Goal: Information Seeking & Learning: Compare options

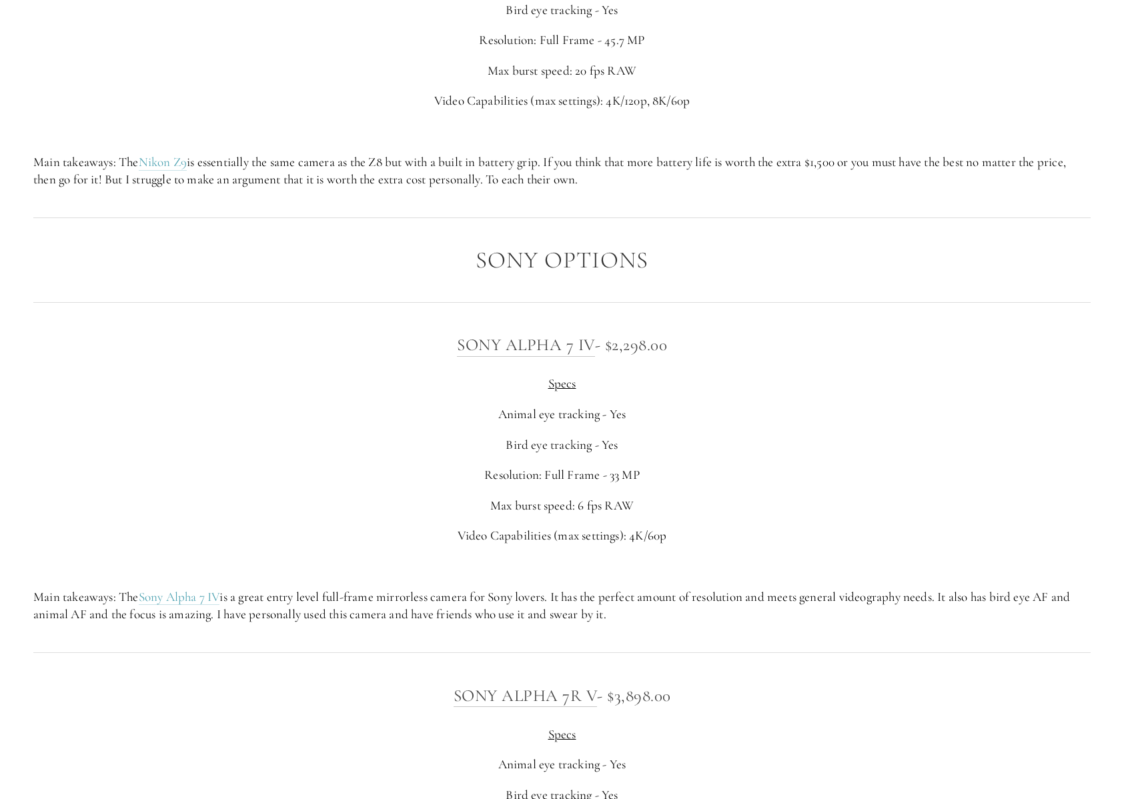
scroll to position [3231, 0]
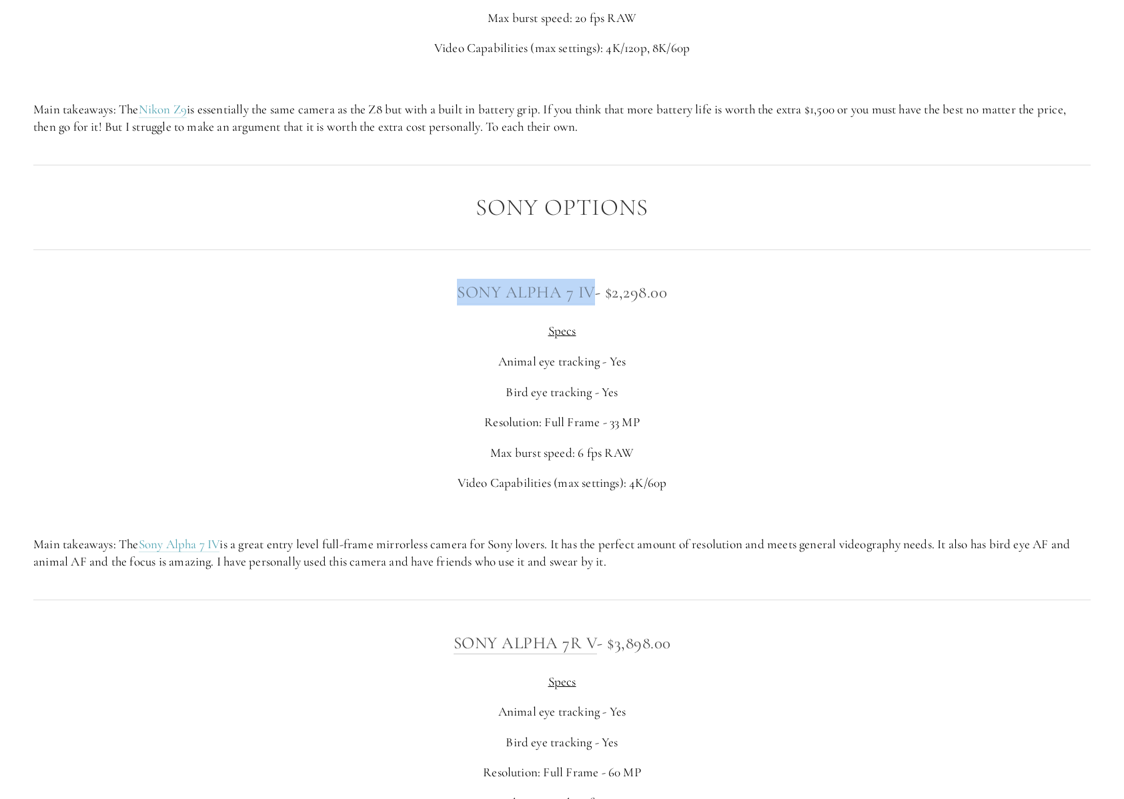
drag, startPoint x: 440, startPoint y: 310, endPoint x: 590, endPoint y: 308, distance: 149.4
click at [590, 306] on h3 "Sony Alpha 7 IV - $2,298.00" at bounding box center [561, 292] width 1057 height 27
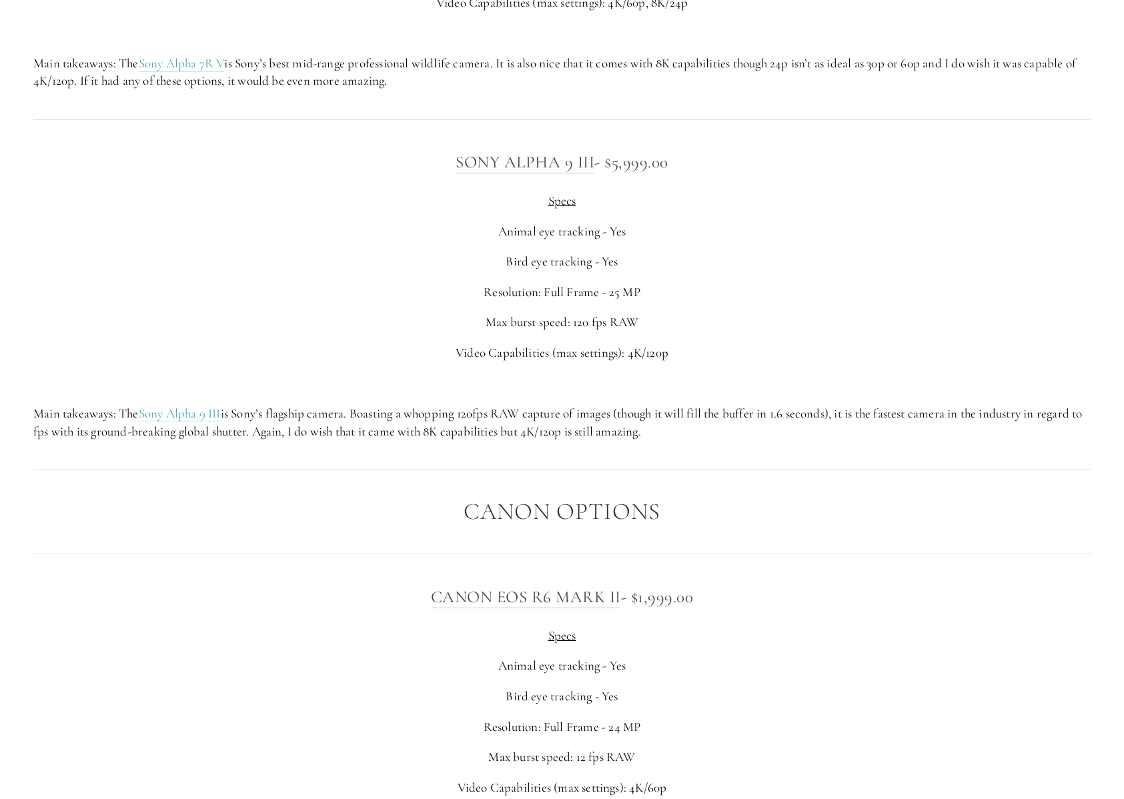
scroll to position [4251, 0]
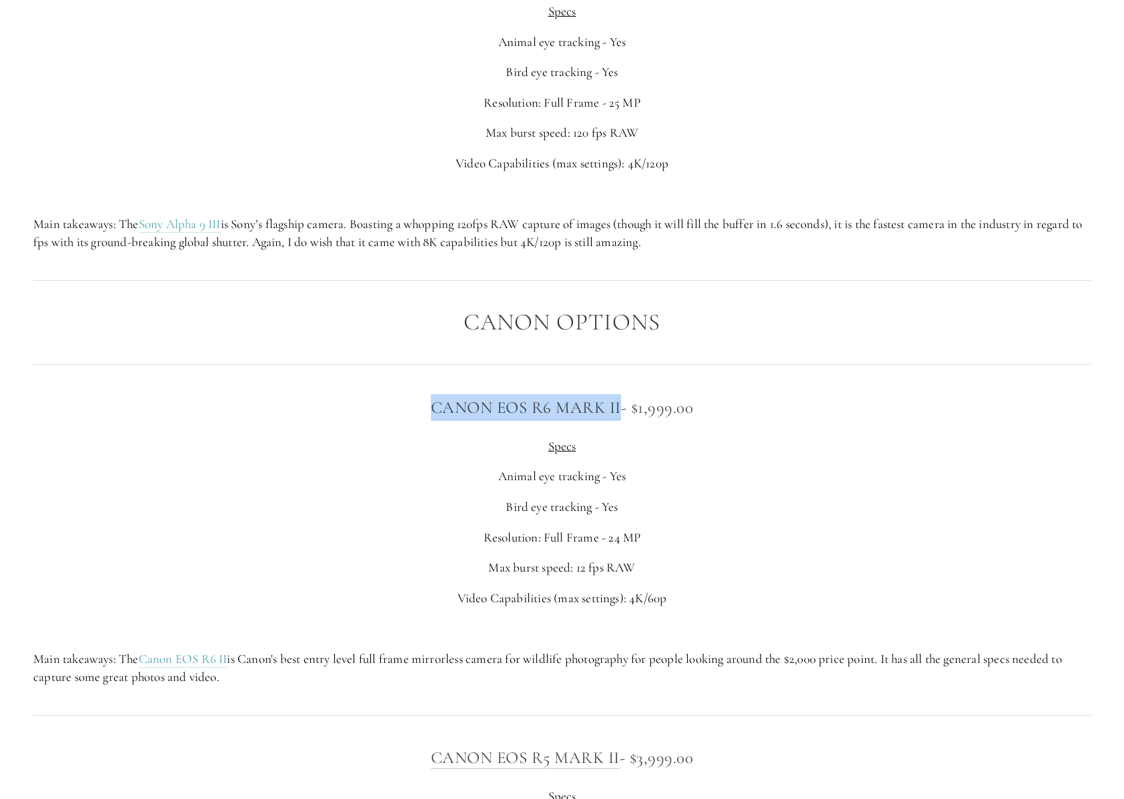
drag, startPoint x: 419, startPoint y: 424, endPoint x: 618, endPoint y: 418, distance: 199.6
click at [618, 418] on h3 "Canon EOS R6 [PERSON_NAME] - $1,999.00" at bounding box center [561, 407] width 1057 height 27
copy link "Canon EOS R6 Mark II"
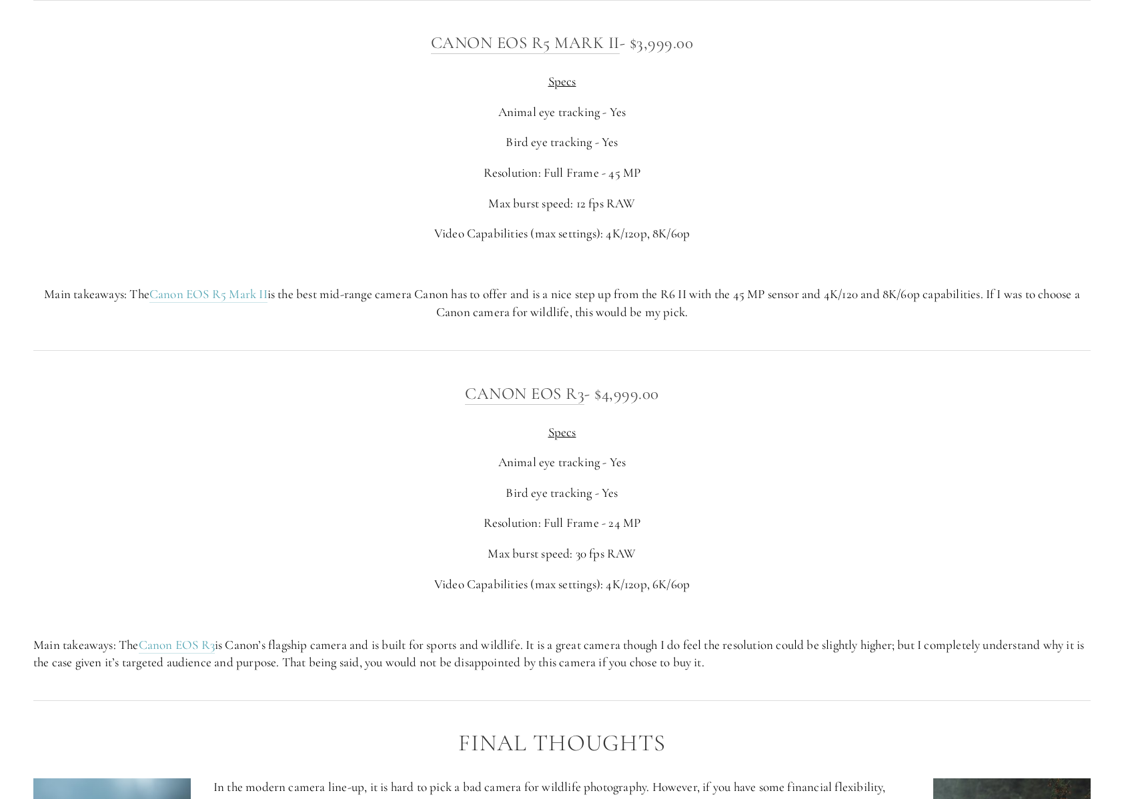
scroll to position [4971, 0]
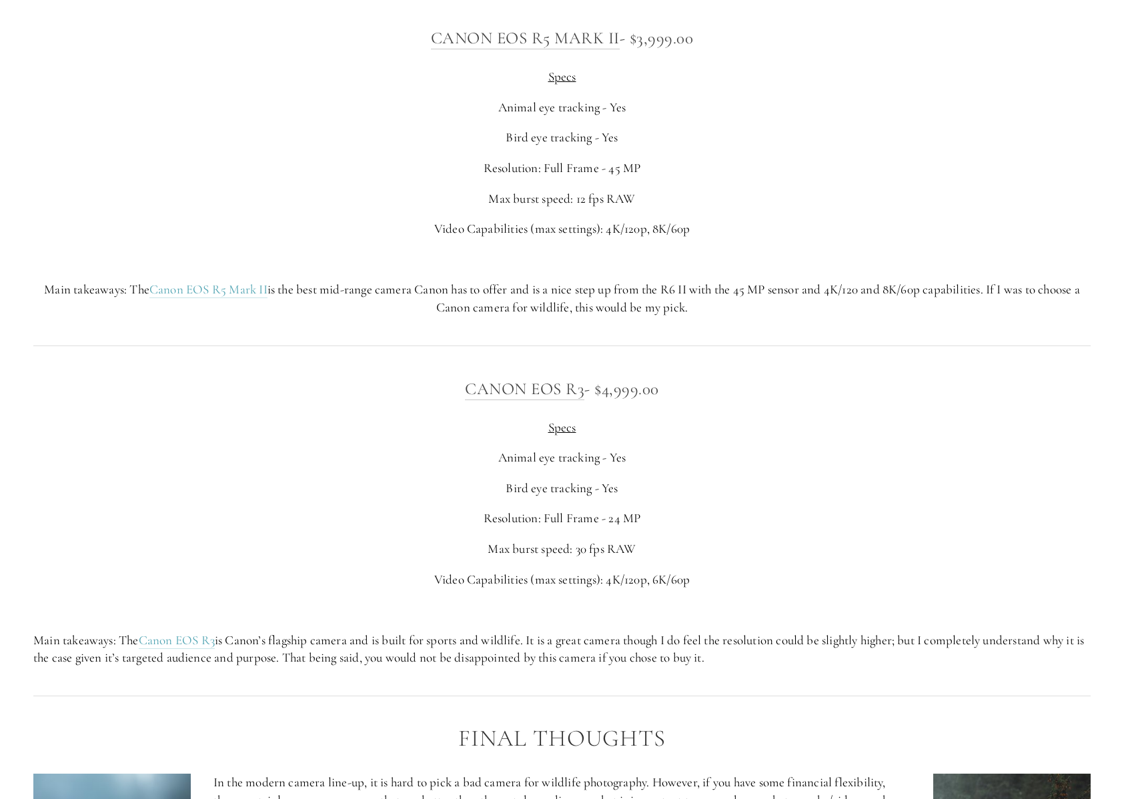
drag, startPoint x: 391, startPoint y: 309, endPoint x: 710, endPoint y: 325, distance: 319.3
click at [710, 316] on p "Main takeaways: The Canon EOS R5 [PERSON_NAME] is the best mid-range camera Can…" at bounding box center [561, 298] width 1057 height 35
click at [530, 308] on p "Main takeaways: The Canon EOS R5 [PERSON_NAME] is the best mid-range camera Can…" at bounding box center [561, 298] width 1057 height 35
drag, startPoint x: 517, startPoint y: 306, endPoint x: 708, endPoint y: 330, distance: 192.3
click at [708, 316] on p "Main takeaways: The Canon EOS R5 [PERSON_NAME] is the best mid-range camera Can…" at bounding box center [561, 298] width 1057 height 35
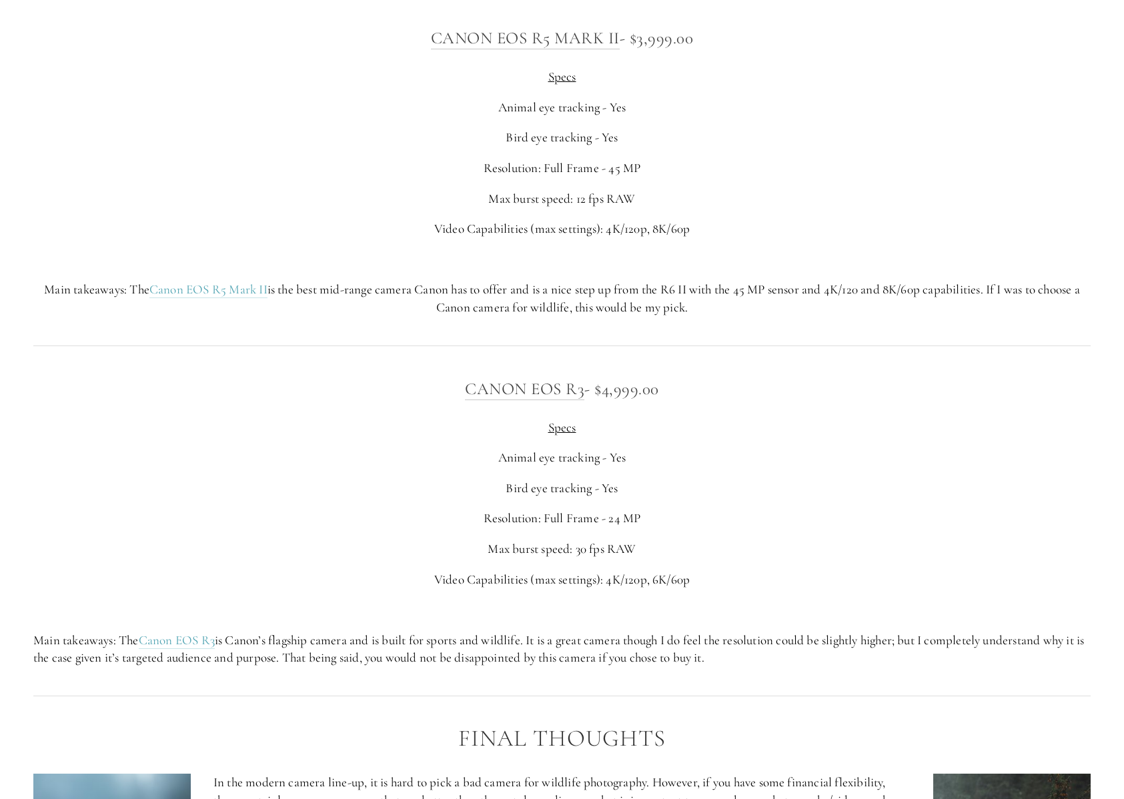
click at [679, 316] on p "Main takeaways: The Canon EOS R5 [PERSON_NAME] is the best mid-range camera Can…" at bounding box center [561, 298] width 1057 height 35
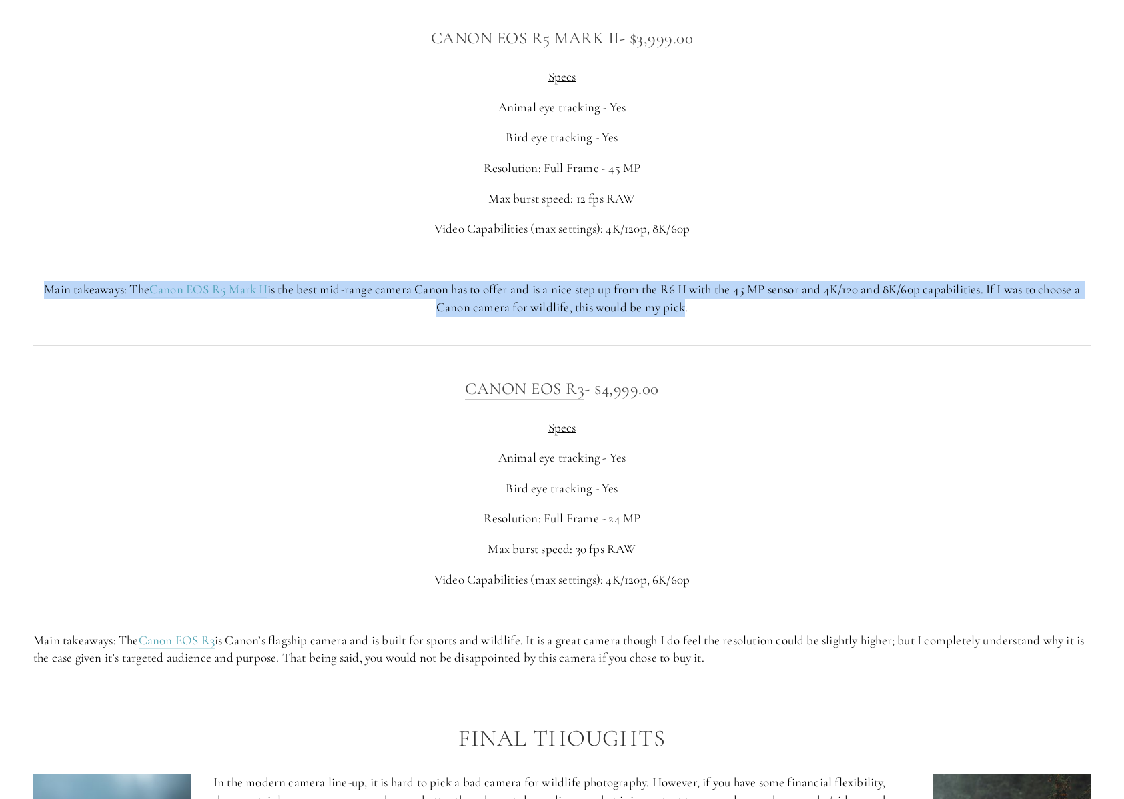
drag, startPoint x: 679, startPoint y: 330, endPoint x: 497, endPoint y: 298, distance: 184.8
click at [497, 298] on p "Main takeaways: The Canon EOS R5 [PERSON_NAME] is the best mid-range camera Can…" at bounding box center [561, 298] width 1057 height 35
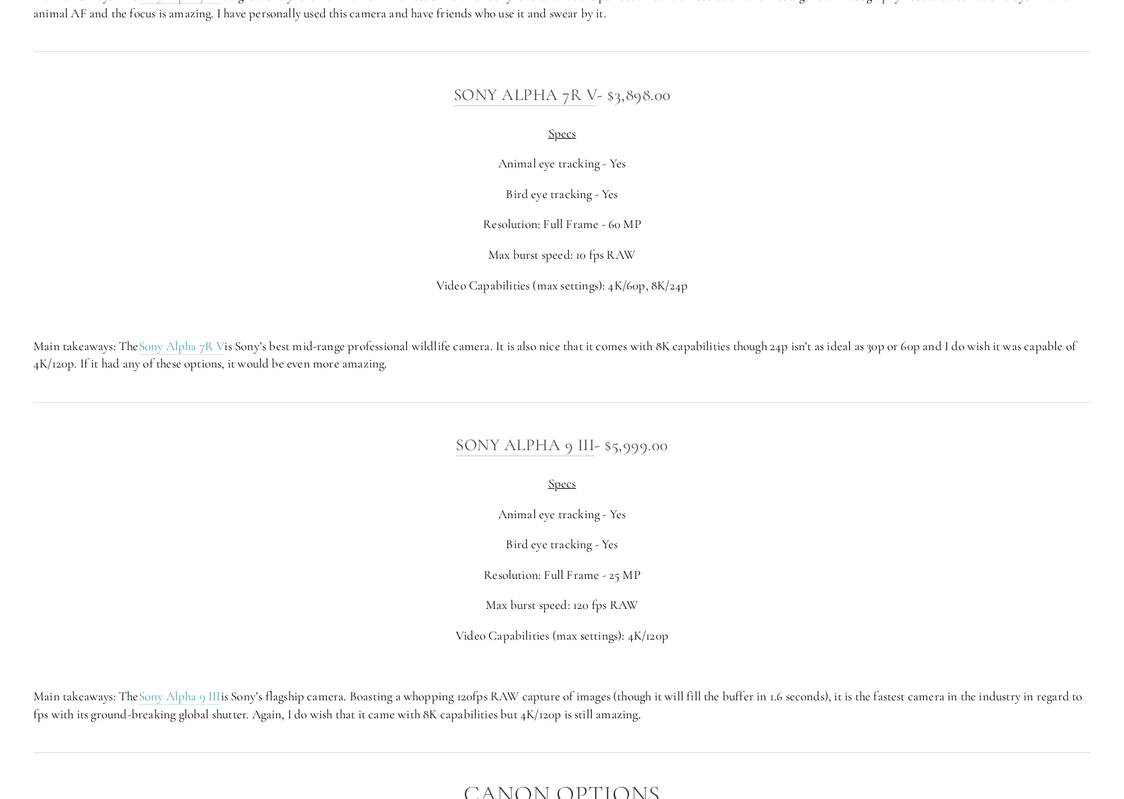
scroll to position [3838, 0]
